Goal: Transaction & Acquisition: Purchase product/service

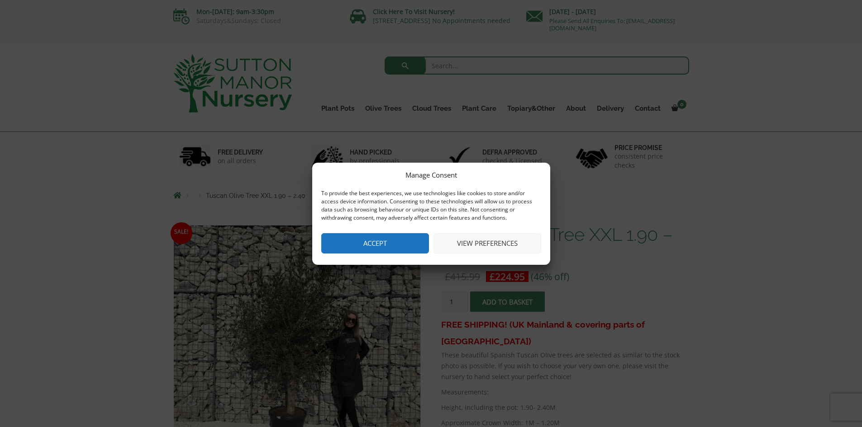
click at [366, 238] on button "Accept" at bounding box center [375, 243] width 108 height 20
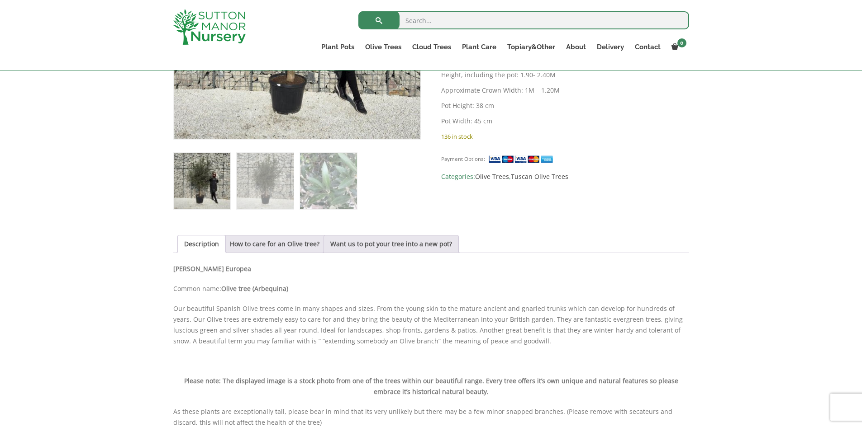
scroll to position [90, 0]
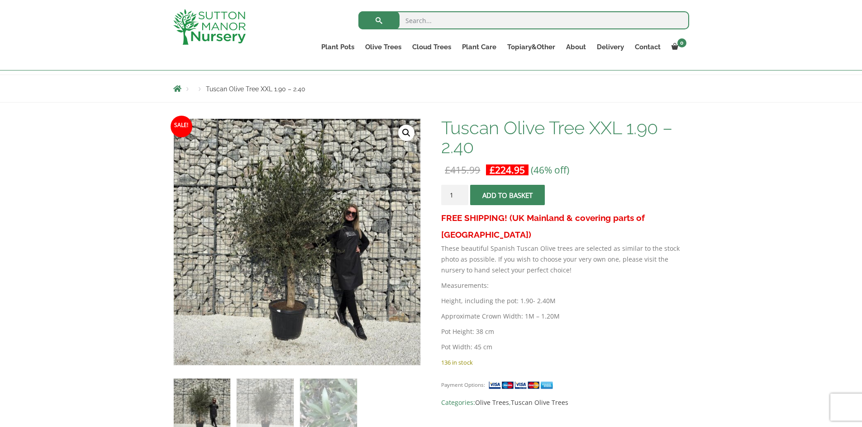
click at [508, 195] on span "submit" at bounding box center [508, 195] width 0 height 0
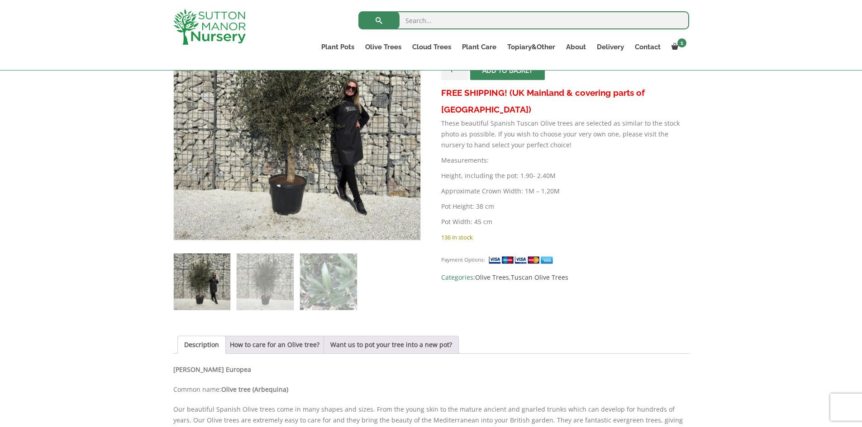
scroll to position [181, 0]
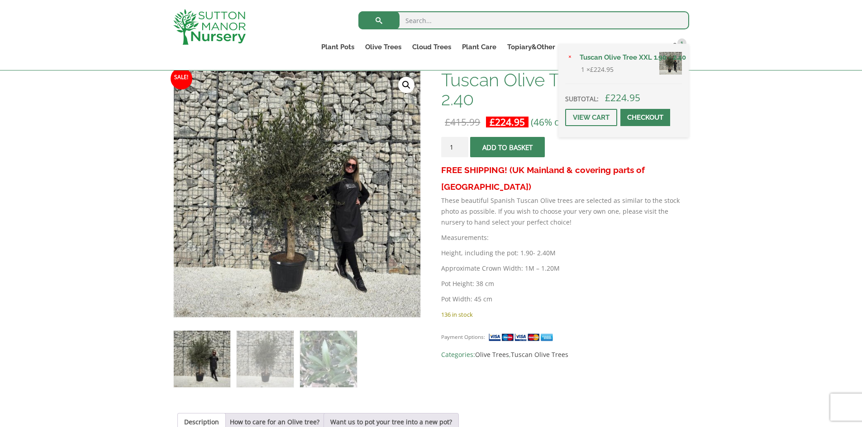
click at [645, 118] on span at bounding box center [645, 118] width 0 height 0
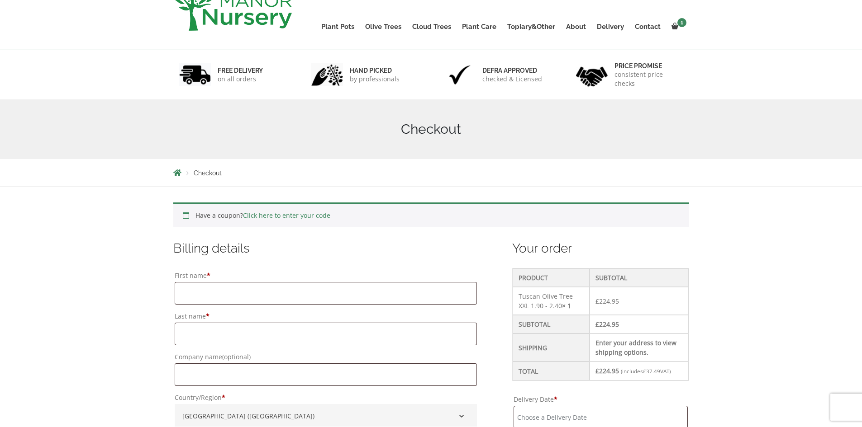
scroll to position [136, 0]
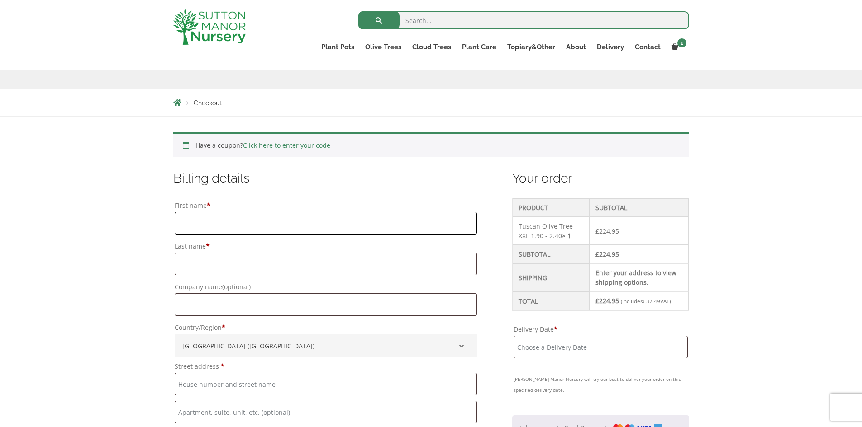
click at [215, 222] on input "First name *" at bounding box center [326, 223] width 303 height 23
type input "Thomas"
type input "Wilton"
type input "[STREET_ADDRESS]"
type input "Gomersal"
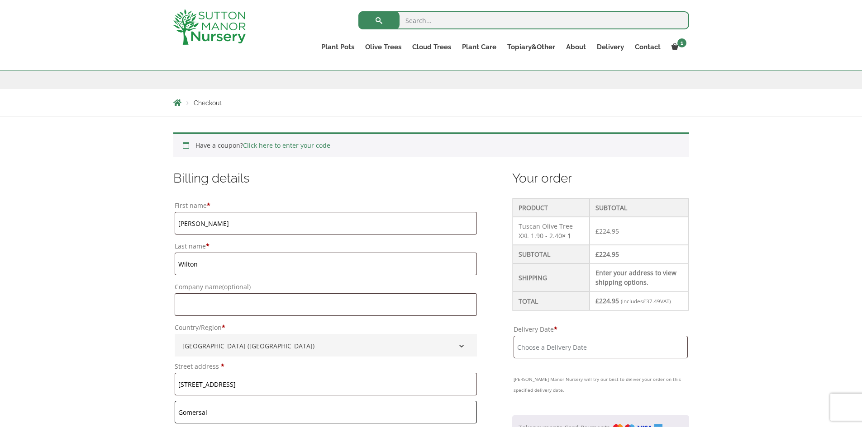
type input "CLECKHEATON"
type input "[GEOGRAPHIC_DATA]"
type input "BD19 4NZ"
type input "07774870335"
type input "[EMAIL_ADDRESS][DOMAIN_NAME]"
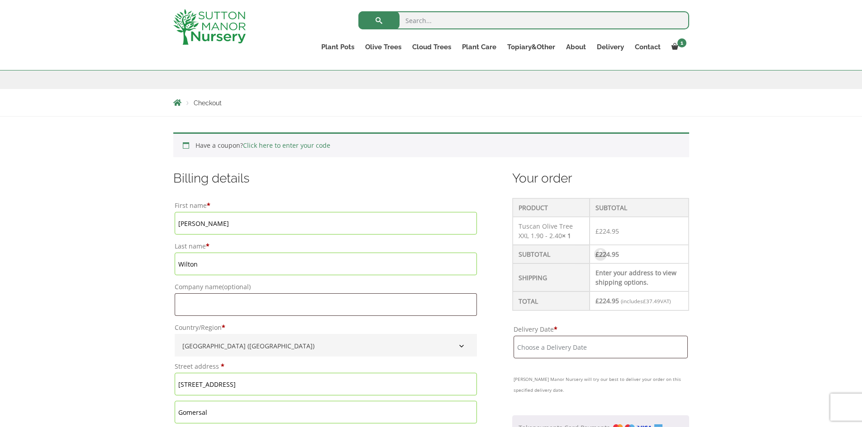
scroll to position [226, 0]
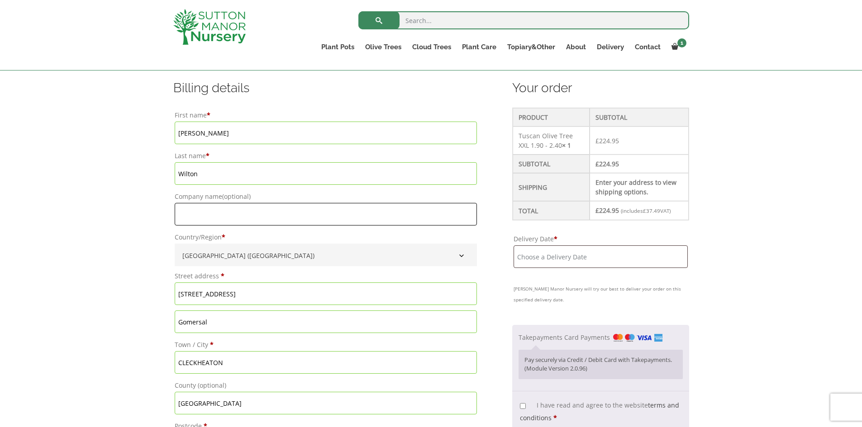
click at [223, 208] on input "Company name (optional)" at bounding box center [326, 214] width 303 height 23
type input "Ringshaw Developments Limited"
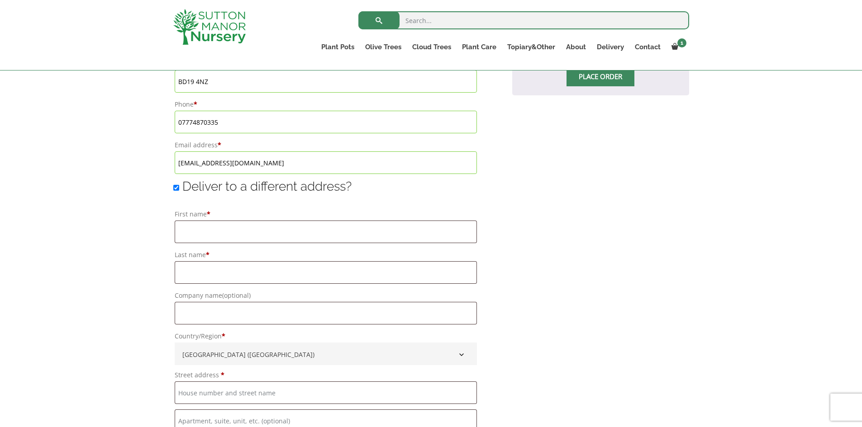
scroll to position [633, 0]
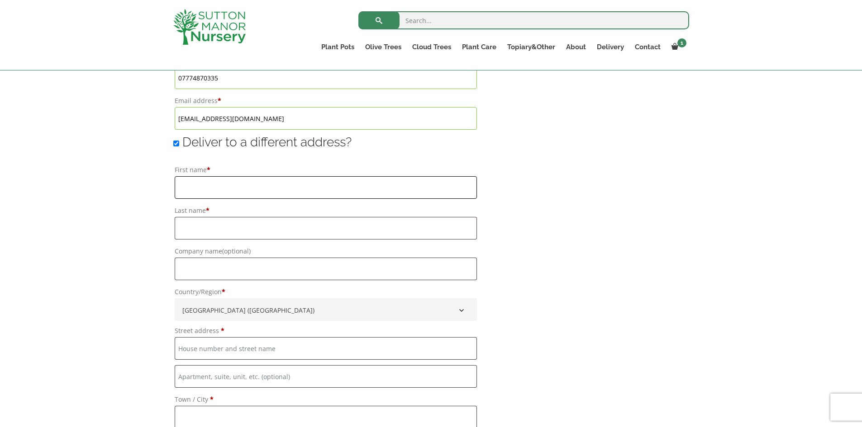
click at [236, 184] on input "First name *" at bounding box center [326, 187] width 303 height 23
type input "Thomas"
type input "Wilton"
type input "Ringshaw Developments Limited"
type input "[STREET_ADDRESS]"
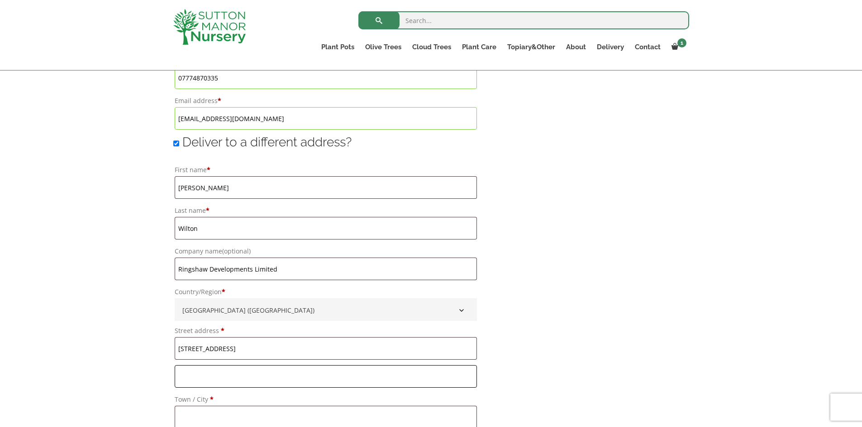
type input "Gomersal"
type input "CLECKHEATON"
type input "[GEOGRAPHIC_DATA]"
type input "BD19 4NZ"
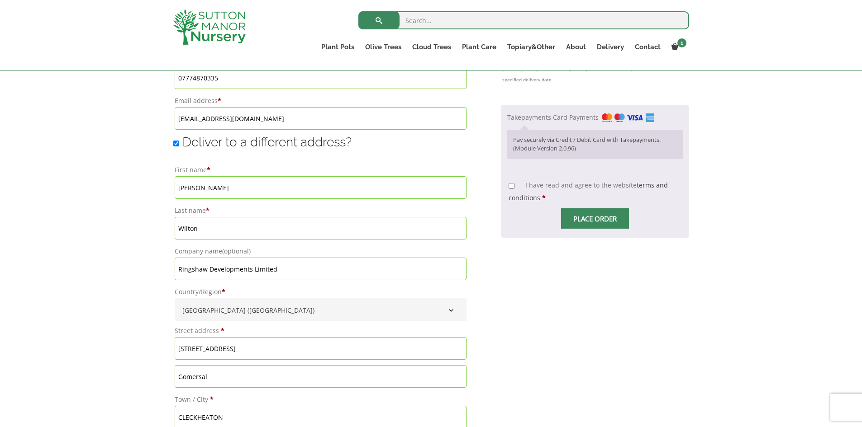
click at [248, 348] on input "[STREET_ADDRESS]" at bounding box center [321, 348] width 292 height 23
drag, startPoint x: 252, startPoint y: 350, endPoint x: 155, endPoint y: 346, distance: 96.9
click at [155, 346] on div "Have a coupon? Click here to enter your code Apply coupon Billing details First…" at bounding box center [431, 102] width 862 height 967
type input "[STREET_ADDRESS]"
drag, startPoint x: 227, startPoint y: 378, endPoint x: 101, endPoint y: 363, distance: 126.6
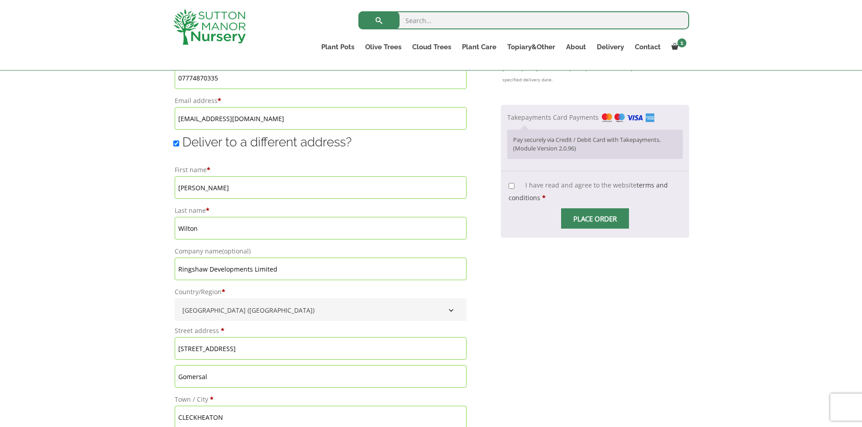
click at [101, 363] on div "Have a coupon? Click here to enter your code Apply coupon Billing details First…" at bounding box center [431, 102] width 862 height 967
click at [220, 421] on input "CLECKHEATON" at bounding box center [321, 417] width 292 height 23
drag, startPoint x: 237, startPoint y: 414, endPoint x: 119, endPoint y: 400, distance: 118.0
click at [119, 400] on div "Have a coupon? Click here to enter your code Apply coupon Billing details First…" at bounding box center [431, 102] width 862 height 967
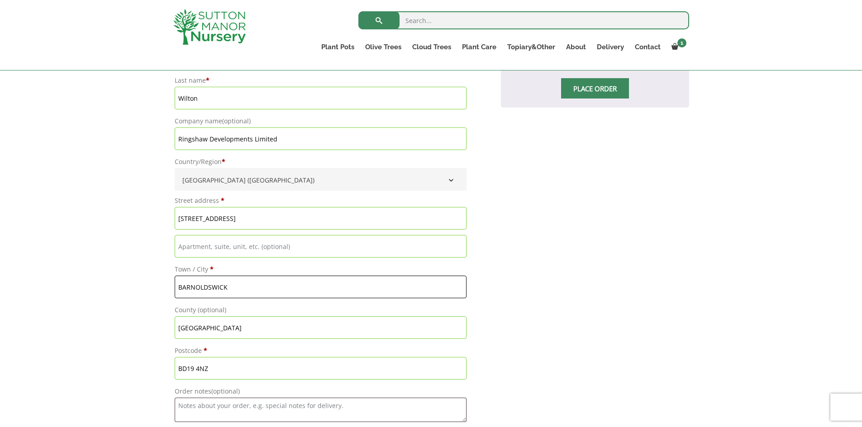
scroll to position [769, 0]
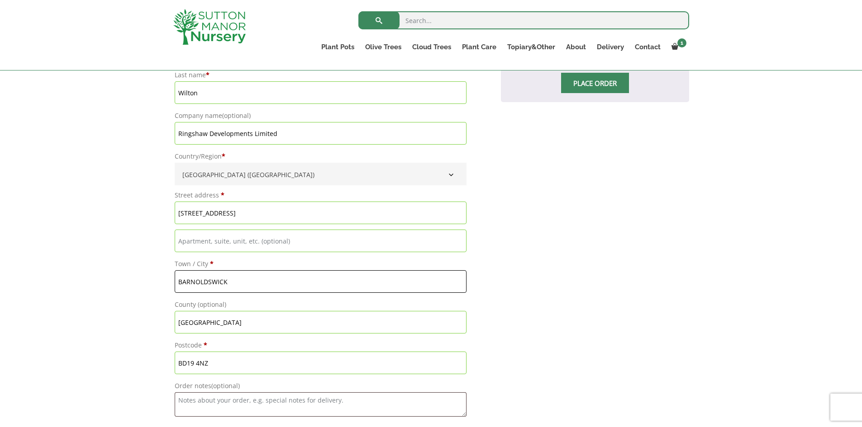
type input "BARNOLDSWICK"
drag, startPoint x: 250, startPoint y: 326, endPoint x: 149, endPoint y: 310, distance: 101.7
drag, startPoint x: 221, startPoint y: 364, endPoint x: 103, endPoint y: 351, distance: 118.7
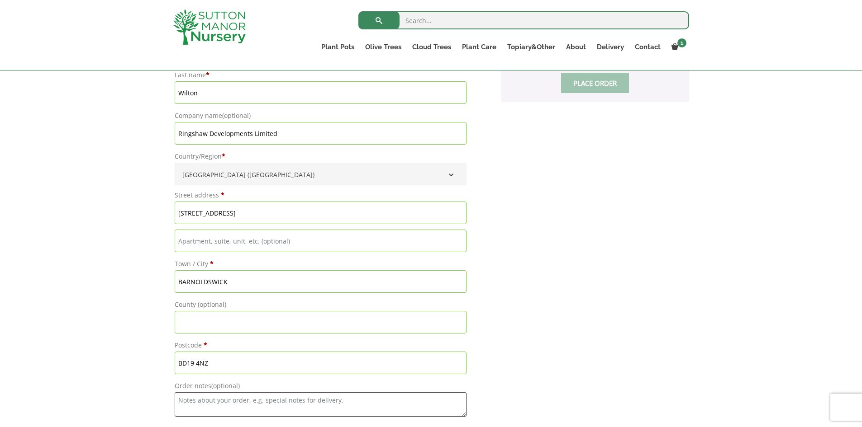
type input "BB18 6BJ"
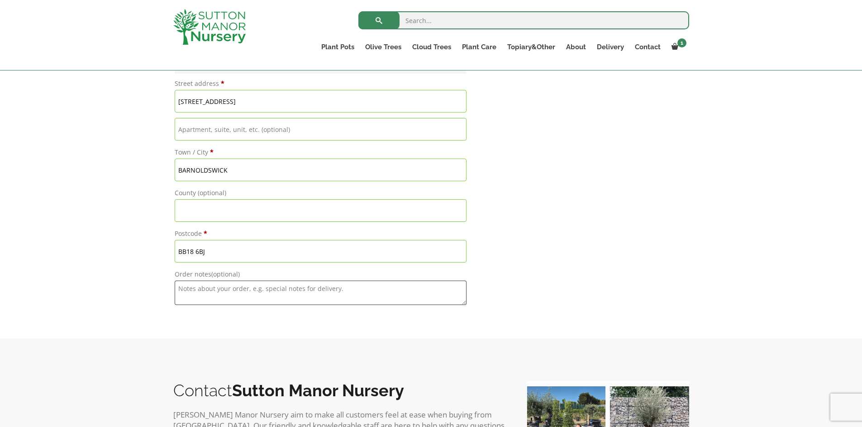
scroll to position [905, 0]
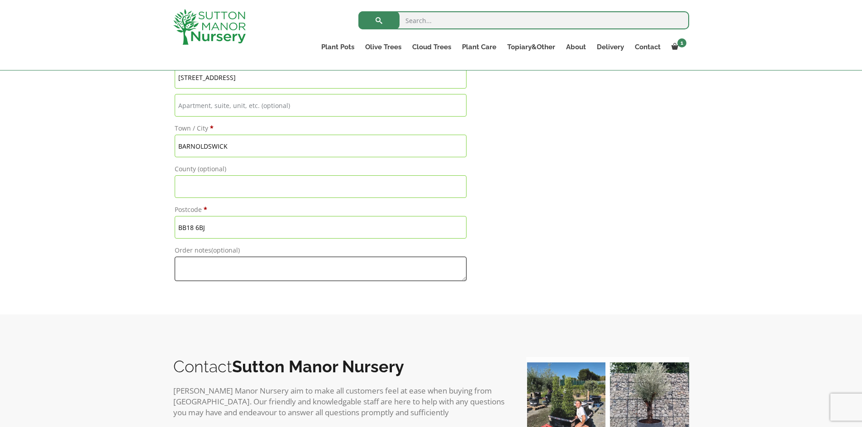
click at [200, 271] on textarea "Order notes (optional)" at bounding box center [321, 269] width 292 height 24
type textarea "p"
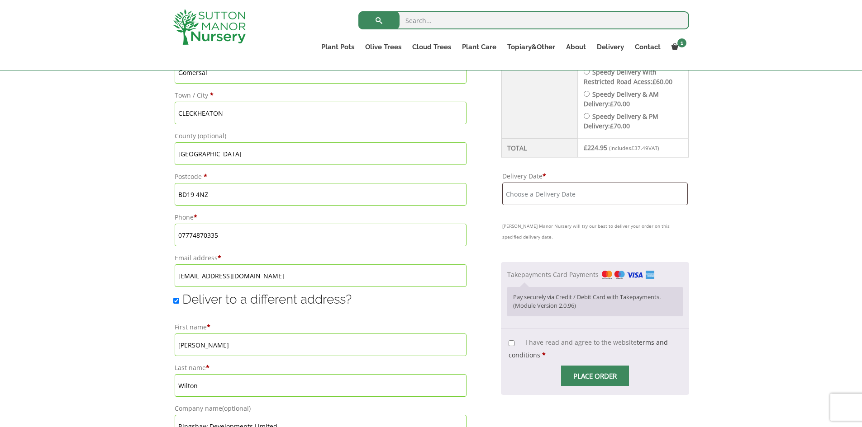
scroll to position [498, 0]
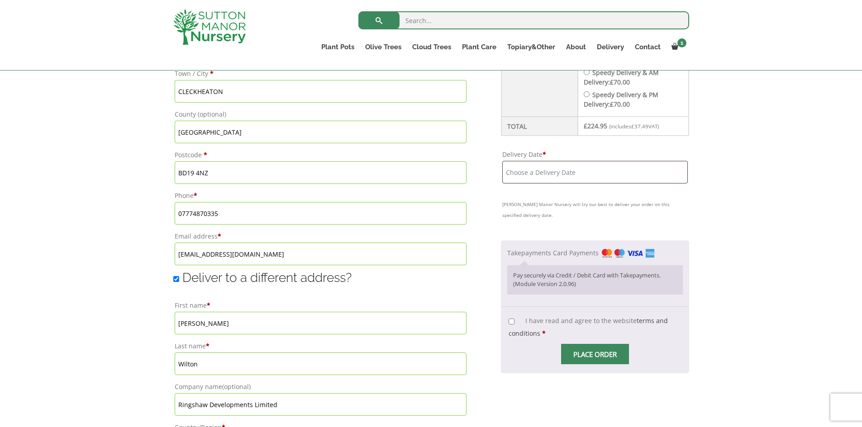
type textarea "Property is For Sale - look for Hunters For Sale sign"
click at [568, 175] on input "Delivery Date *" at bounding box center [594, 172] width 185 height 23
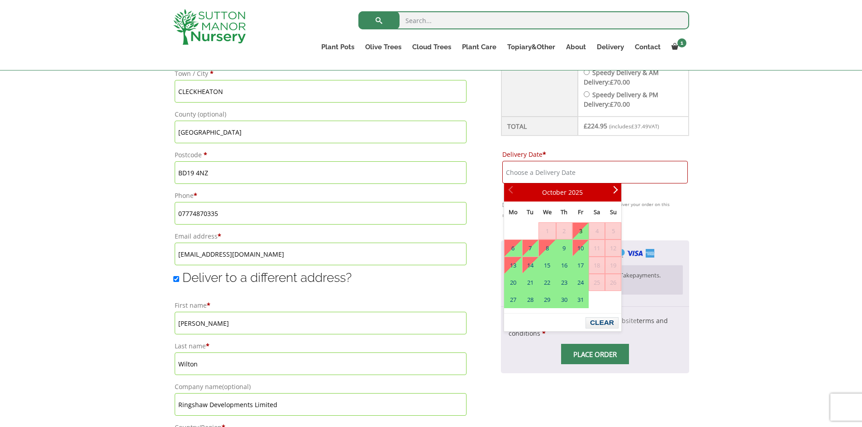
click at [583, 231] on link "3" at bounding box center [580, 231] width 15 height 16
type input "[DATE]"
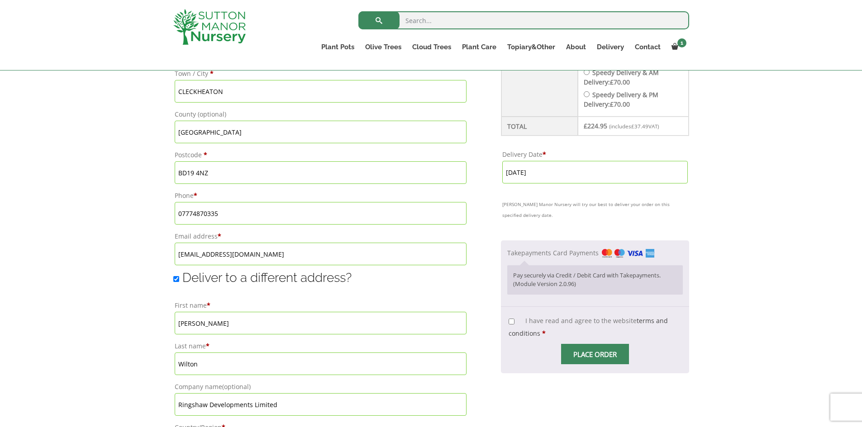
click at [553, 173] on input "[DATE]" at bounding box center [594, 172] width 185 height 23
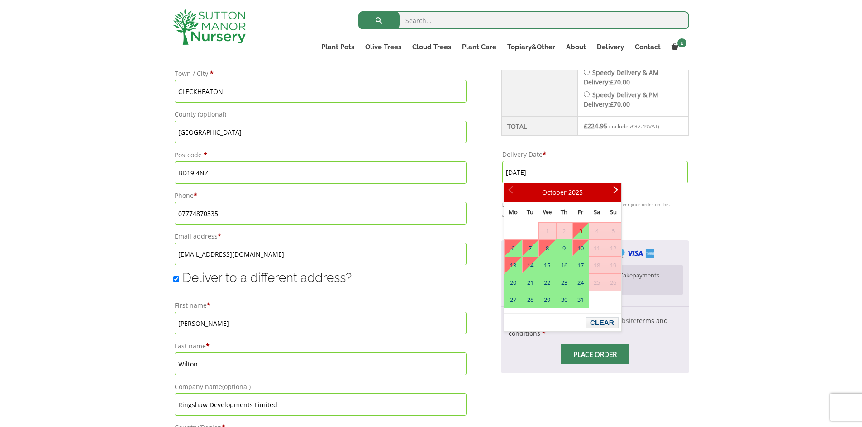
click at [737, 125] on div "Have a coupon? Click here to enter your code Apply coupon Billing details First…" at bounding box center [431, 238] width 862 height 967
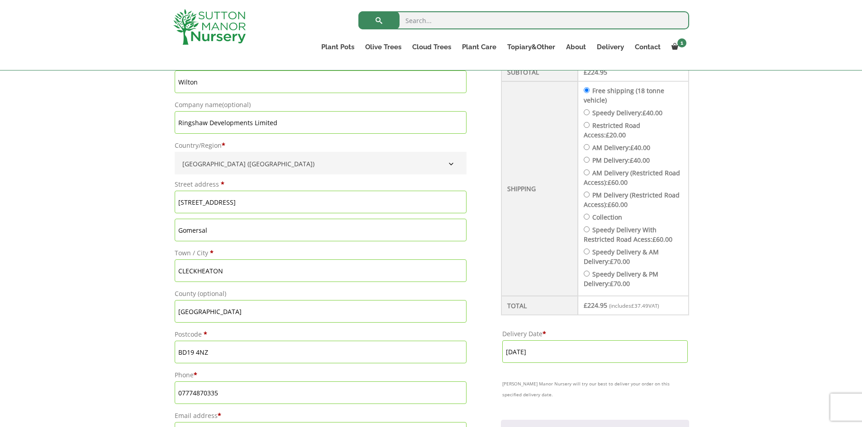
scroll to position [317, 0]
click at [589, 113] on input "Speedy Delivery: £ 40.00" at bounding box center [587, 114] width 6 height 6
radio input "true"
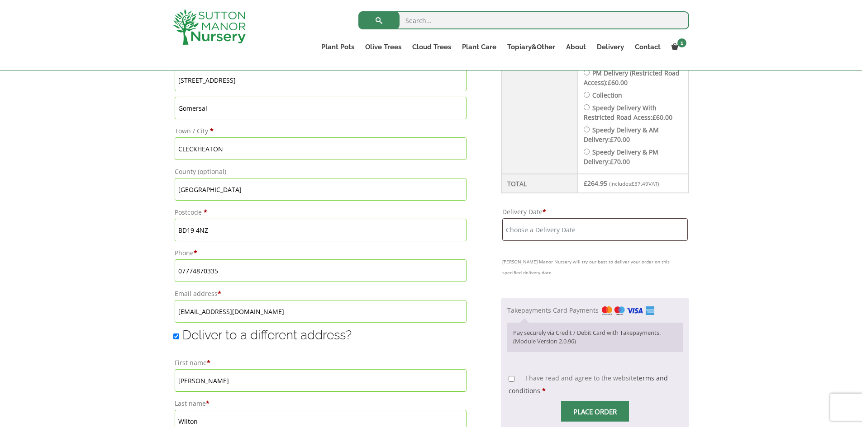
scroll to position [498, 0]
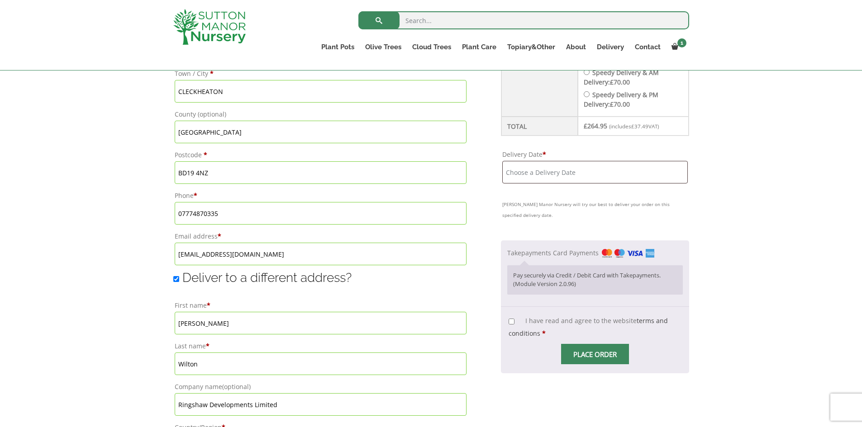
click at [562, 170] on input "Delivery Date *" at bounding box center [594, 172] width 185 height 23
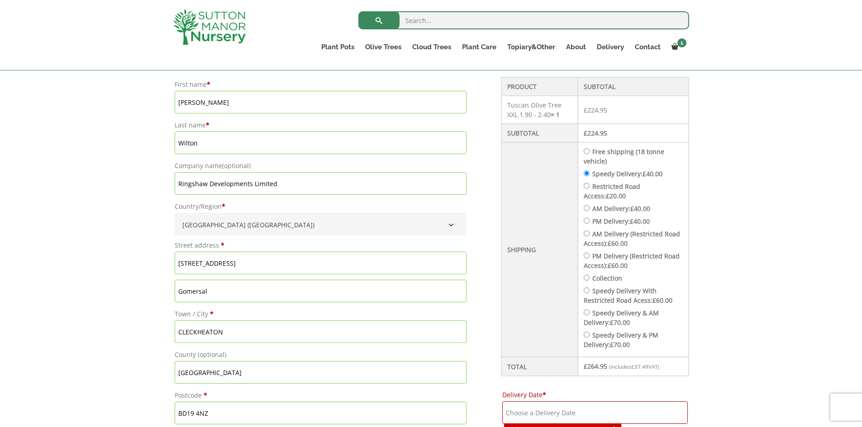
scroll to position [226, 0]
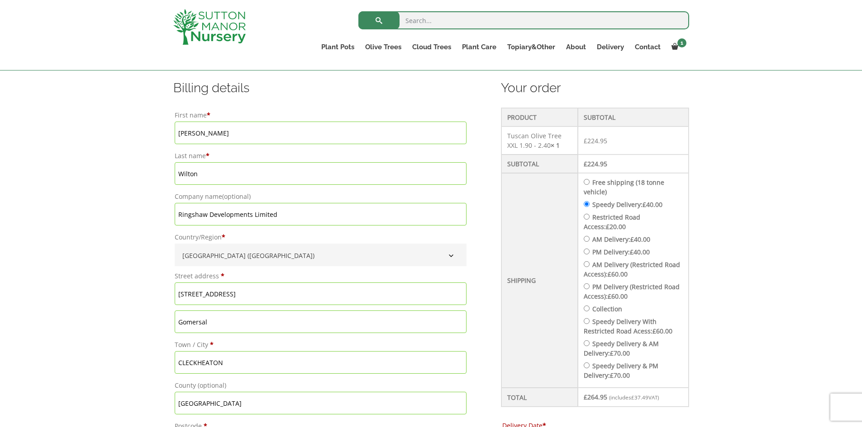
drag, startPoint x: 592, startPoint y: 182, endPoint x: 661, endPoint y: 250, distance: 97.2
click at [589, 182] on input "Free shipping (18 tonne vehicle)" at bounding box center [587, 182] width 6 height 6
radio input "true"
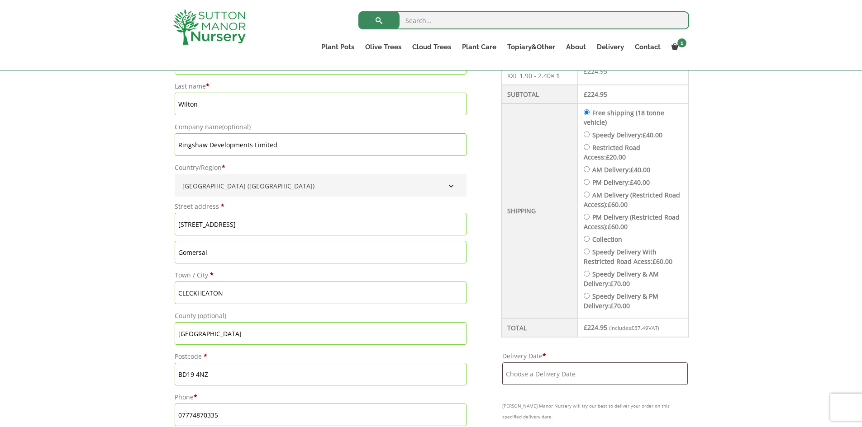
scroll to position [543, 0]
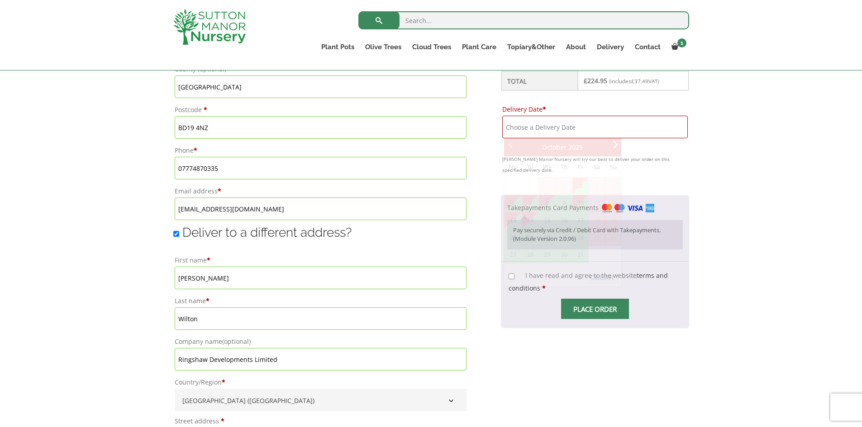
click at [544, 129] on input "Delivery Date *" at bounding box center [594, 127] width 185 height 23
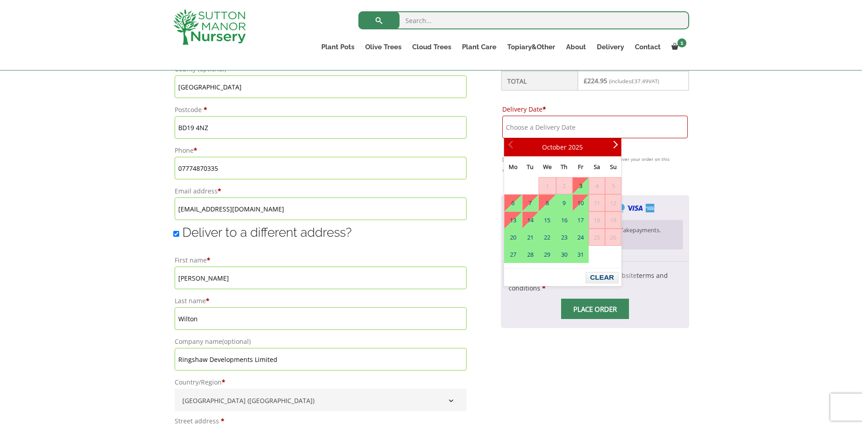
click at [581, 188] on link "3" at bounding box center [580, 186] width 15 height 16
type input "[DATE]"
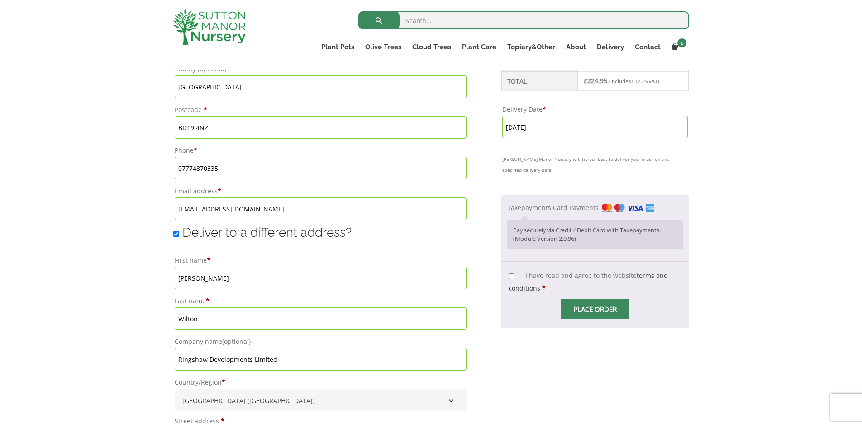
click at [513, 277] on input "I have read and agree to the website terms and conditions *" at bounding box center [511, 277] width 6 height 6
checkbox input "true"
click at [595, 309] on span "Checkout" at bounding box center [595, 309] width 0 height 0
click at [604, 307] on input "Place order" at bounding box center [595, 309] width 68 height 20
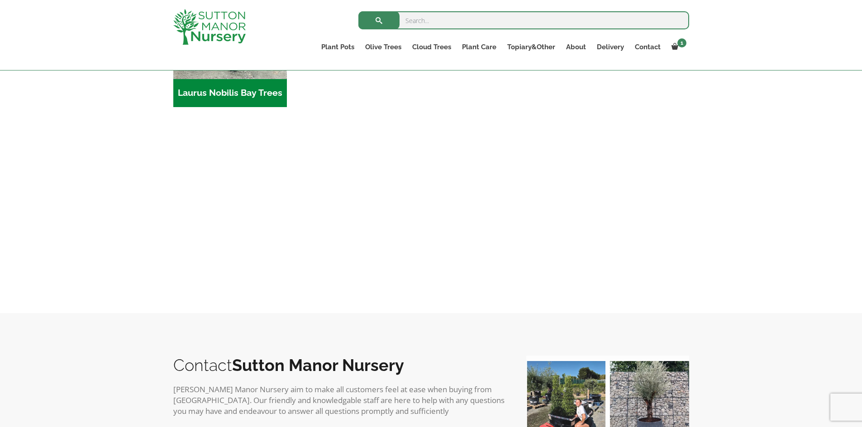
scroll to position [1040, 0]
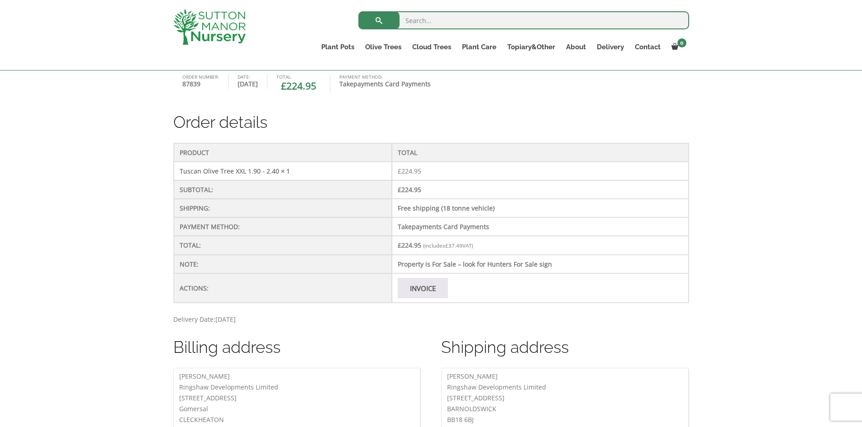
scroll to position [226, 0]
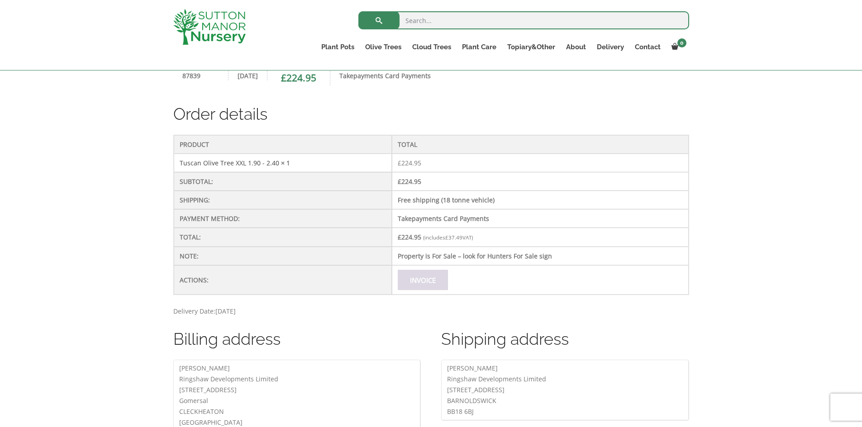
click at [433, 289] on link "Invoice" at bounding box center [423, 280] width 50 height 20
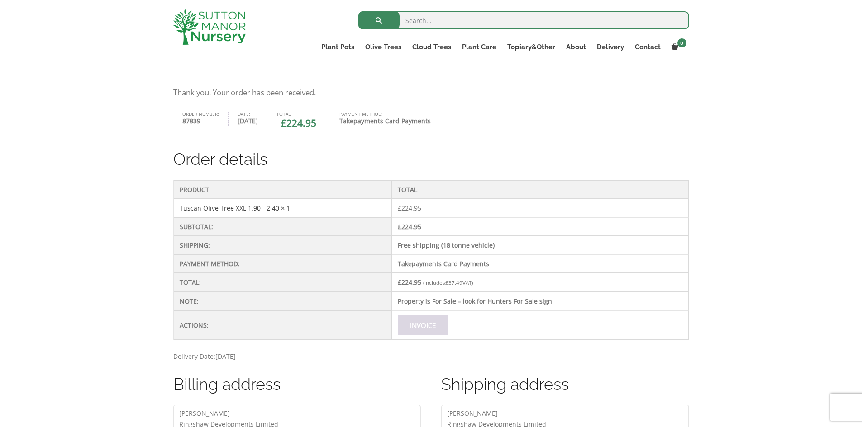
scroll to position [226, 0]
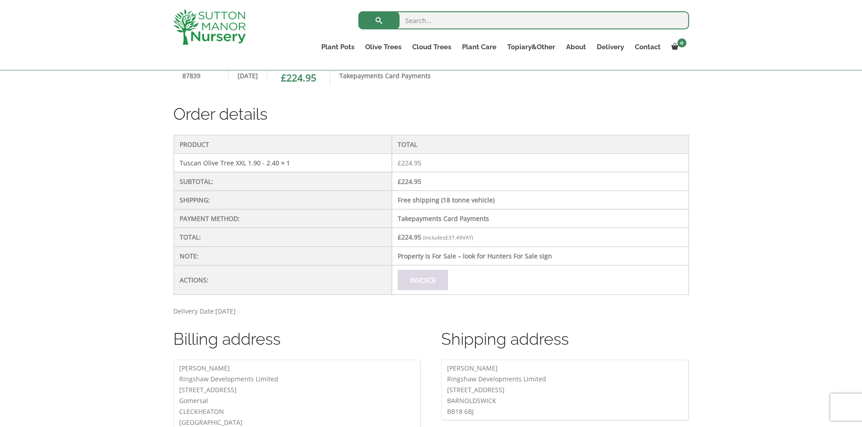
click at [417, 281] on link "Invoice" at bounding box center [423, 280] width 50 height 20
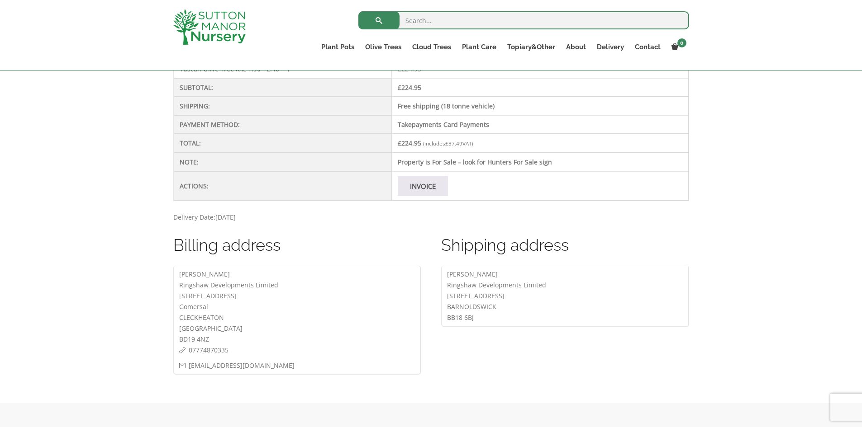
scroll to position [319, 0]
click at [418, 187] on link "Invoice" at bounding box center [423, 187] width 50 height 20
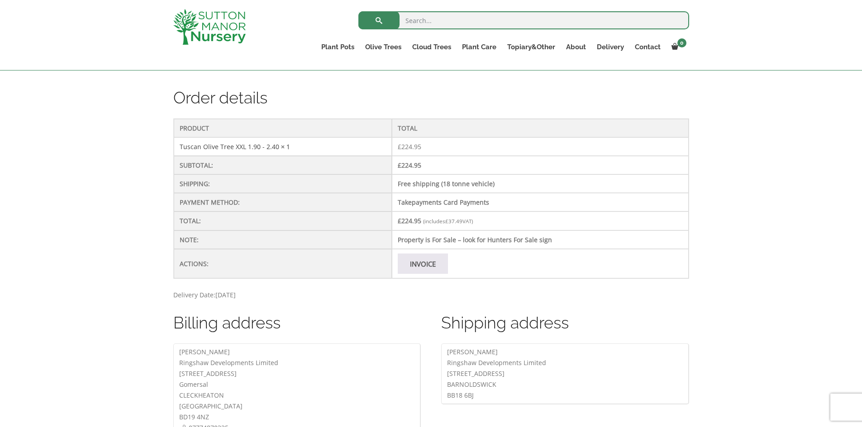
scroll to position [226, 0]
